Goal: Task Accomplishment & Management: Use online tool/utility

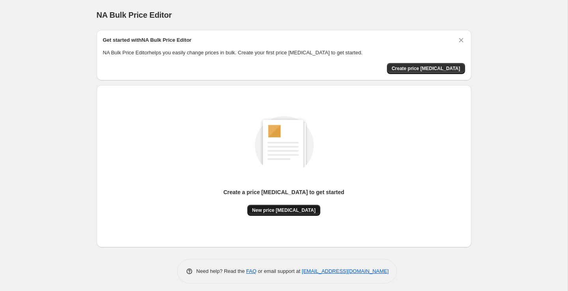
click at [297, 212] on span "New price [MEDICAL_DATA]" at bounding box center [283, 210] width 63 height 6
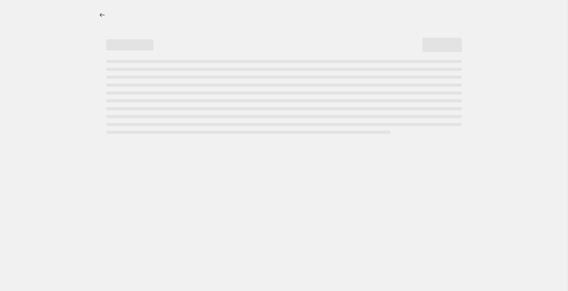
select select "percentage"
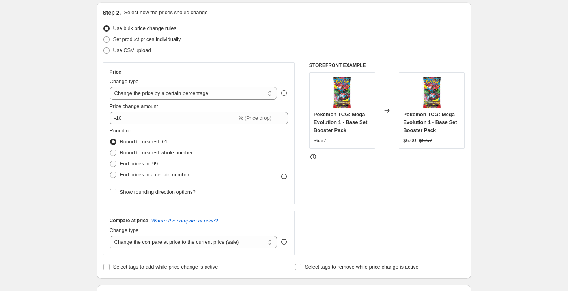
scroll to position [85, 0]
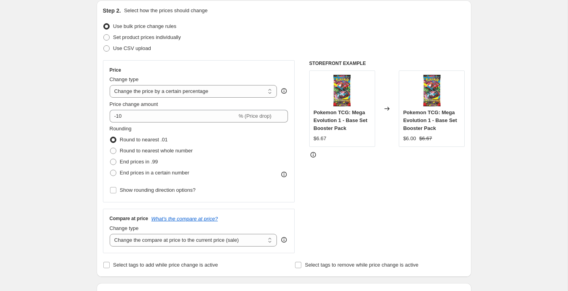
click at [138, 123] on div "Price Change type Change the price to a certain amount Change the price by a ce…" at bounding box center [199, 131] width 179 height 129
click at [146, 115] on input "-10" at bounding box center [173, 116] width 127 height 13
type input "-1"
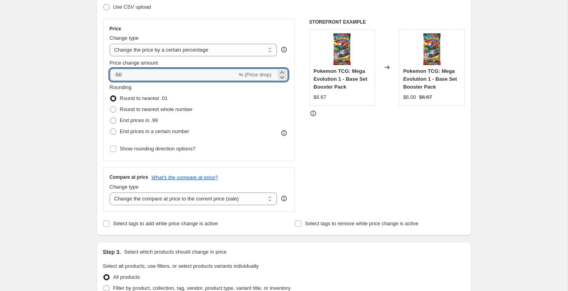
scroll to position [129, 0]
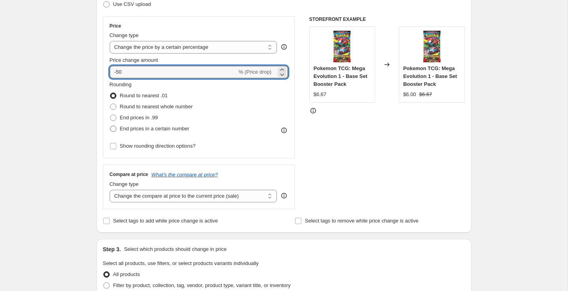
type input "-50"
click at [185, 132] on span "End prices in a certain number" at bounding box center [154, 129] width 69 height 8
click at [110, 126] on input "End prices in a certain number" at bounding box center [110, 126] width 0 height 0
radio input "true"
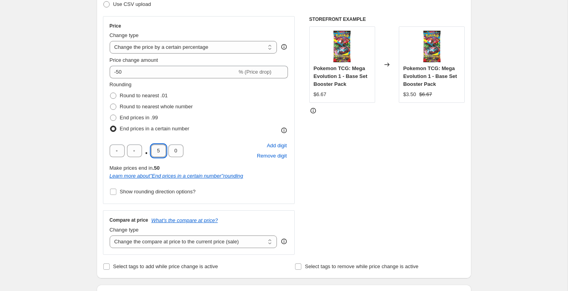
click at [158, 150] on input "5" at bounding box center [158, 151] width 15 height 13
type input "9"
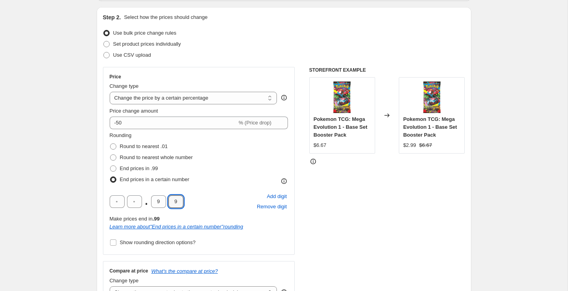
scroll to position [185, 0]
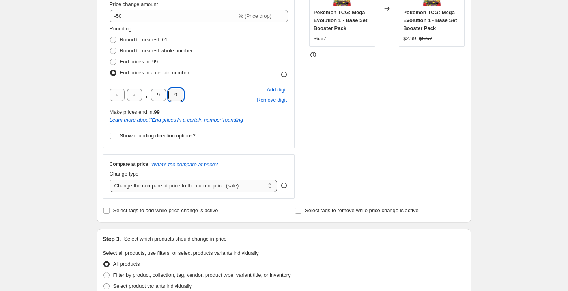
type input "9"
click at [245, 185] on select "Change the compare at price to the current price (sale) Change the compare at p…" at bounding box center [194, 186] width 168 height 13
select select "remove"
click at [110, 180] on select "Change the compare at price to the current price (sale) Change the compare at p…" at bounding box center [194, 186] width 168 height 13
click at [294, 232] on div "Step 3. Select which products should change in price Select all products, use f…" at bounding box center [284, 263] width 375 height 69
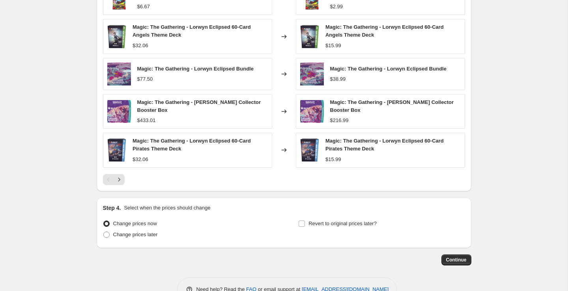
scroll to position [552, 0]
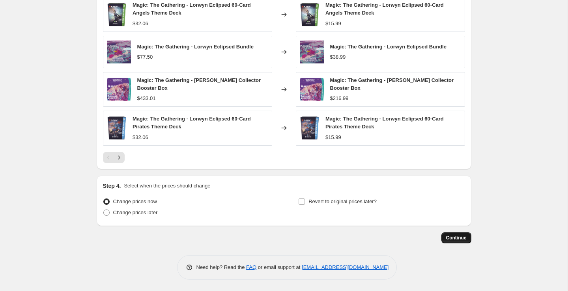
click at [466, 236] on button "Continue" at bounding box center [456, 238] width 30 height 11
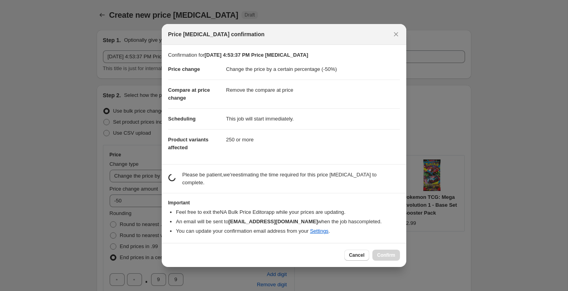
scroll to position [0, 0]
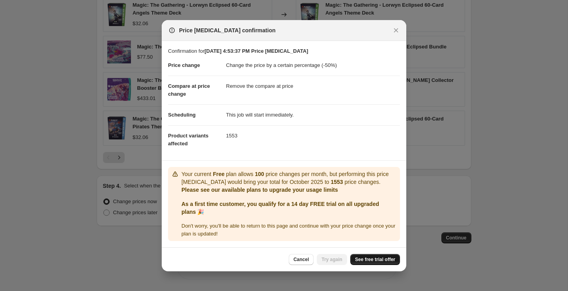
click at [378, 255] on link "See free trial offer" at bounding box center [375, 259] width 50 height 11
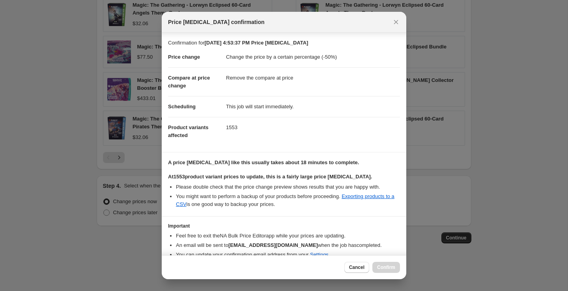
scroll to position [35, 0]
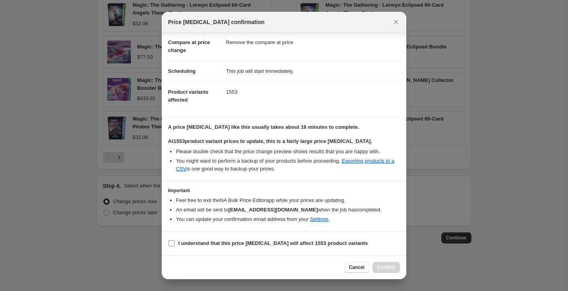
click at [259, 243] on b "I understand that this price [MEDICAL_DATA] will affect 1553 product variants" at bounding box center [273, 243] width 190 height 6
click at [175, 243] on input "I understand that this price [MEDICAL_DATA] will affect 1553 product variants" at bounding box center [171, 243] width 6 height 6
checkbox input "true"
click at [390, 263] on button "Confirm" at bounding box center [386, 267] width 28 height 11
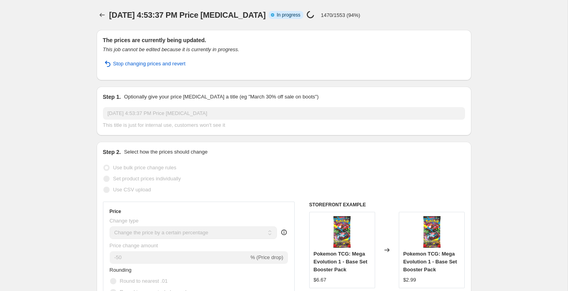
select select "percentage"
select select "remove"
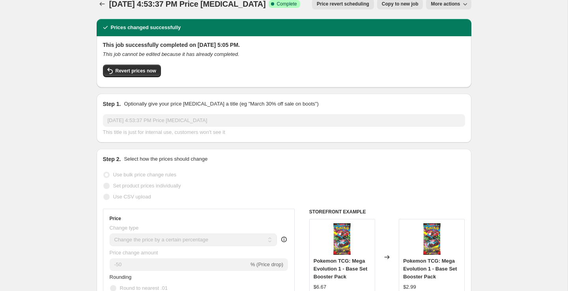
scroll to position [12, 0]
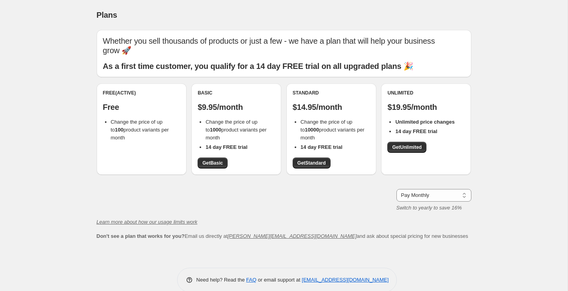
scroll to position [4, 0]
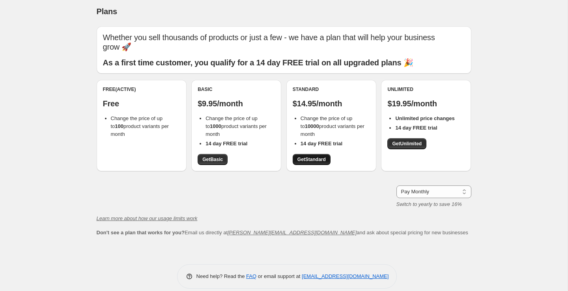
click at [324, 157] on span "Get Standard" at bounding box center [311, 160] width 28 height 6
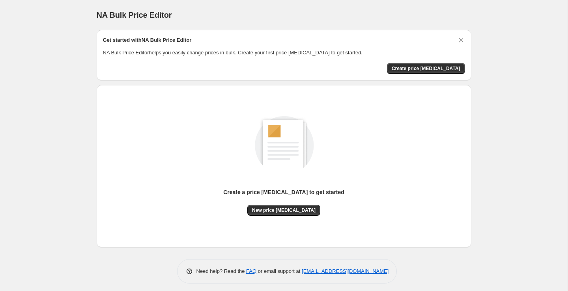
scroll to position [4, 0]
